Goal: Task Accomplishment & Management: Complete application form

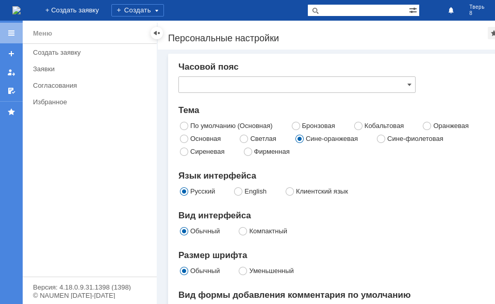
type input "[GEOGRAPHIC_DATA]"
click at [50, 268] on div "Меню Создать заявку Заявки Согласования Избранное" at bounding box center [90, 160] width 134 height 233
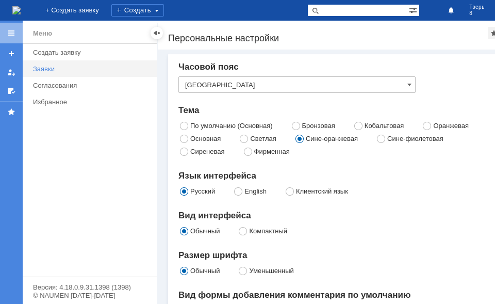
click at [45, 69] on div "Заявки" at bounding box center [92, 69] width 118 height 8
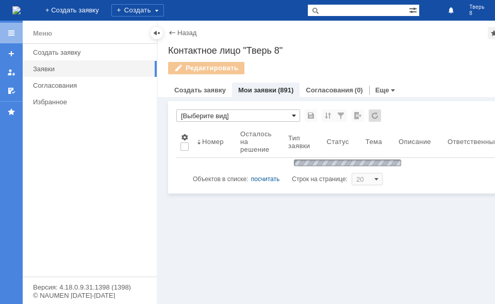
click at [294, 115] on span at bounding box center [294, 115] width 4 height 8
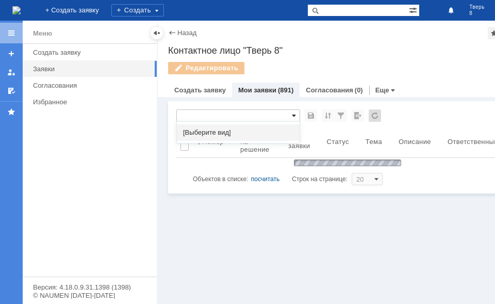
click at [294, 116] on span at bounding box center [294, 115] width 4 height 8
click at [88, 140] on div "Меню Создать заявку Заявки Согласования Избранное" at bounding box center [90, 160] width 134 height 233
type input "[Выберите вид]"
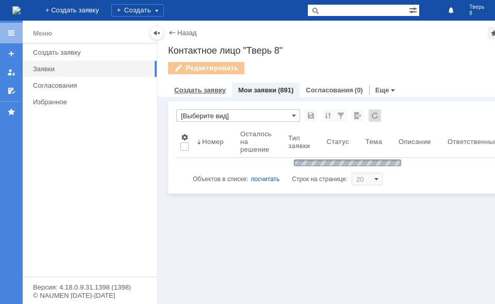
click at [217, 91] on link "Создать заявку" at bounding box center [200, 90] width 52 height 8
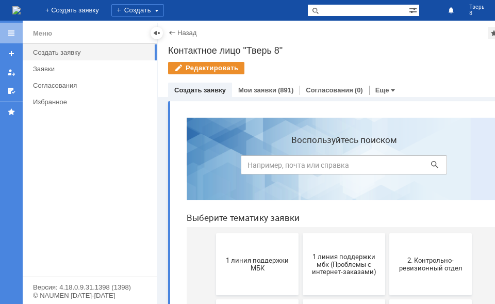
click at [251, 165] on input at bounding box center [344, 164] width 206 height 19
type input "отложенный чек"
click at [431, 164] on icon at bounding box center [434, 164] width 7 height 7
